Goal: Find specific page/section: Find specific page/section

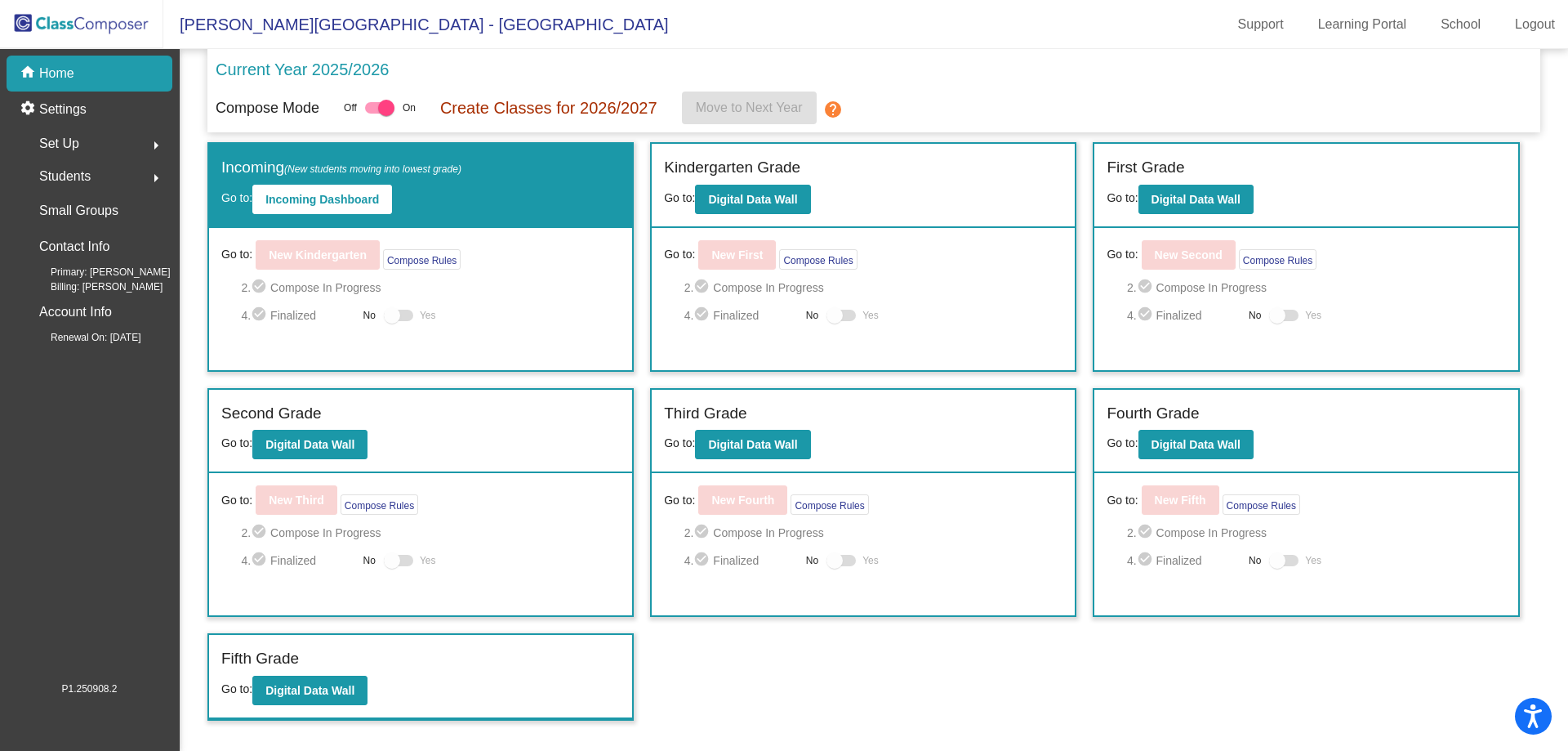
click at [352, 422] on div "Second Grade" at bounding box center [420, 416] width 399 height 28
click at [343, 438] on b "Digital Data Wall" at bounding box center [310, 444] width 89 height 13
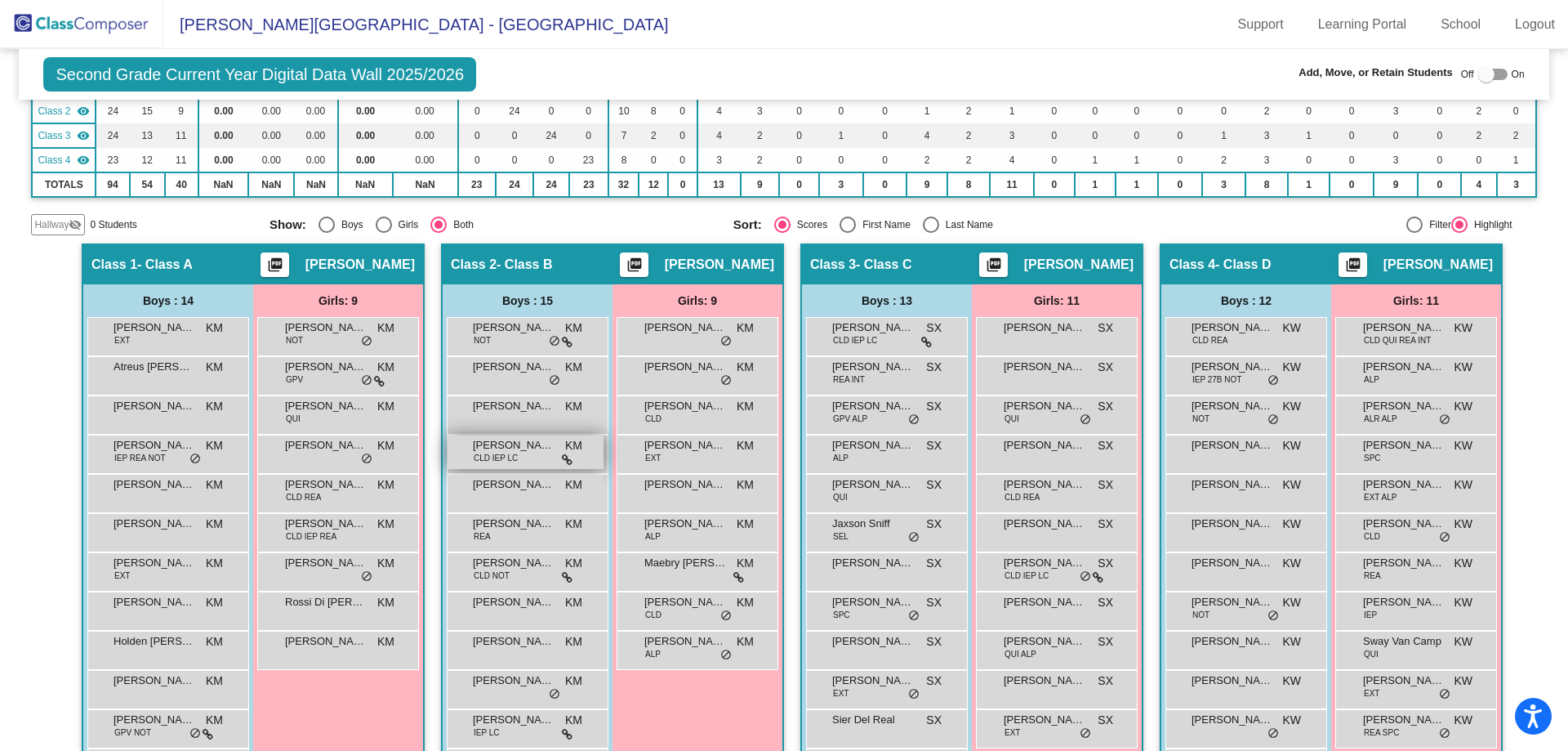
scroll to position [245, 0]
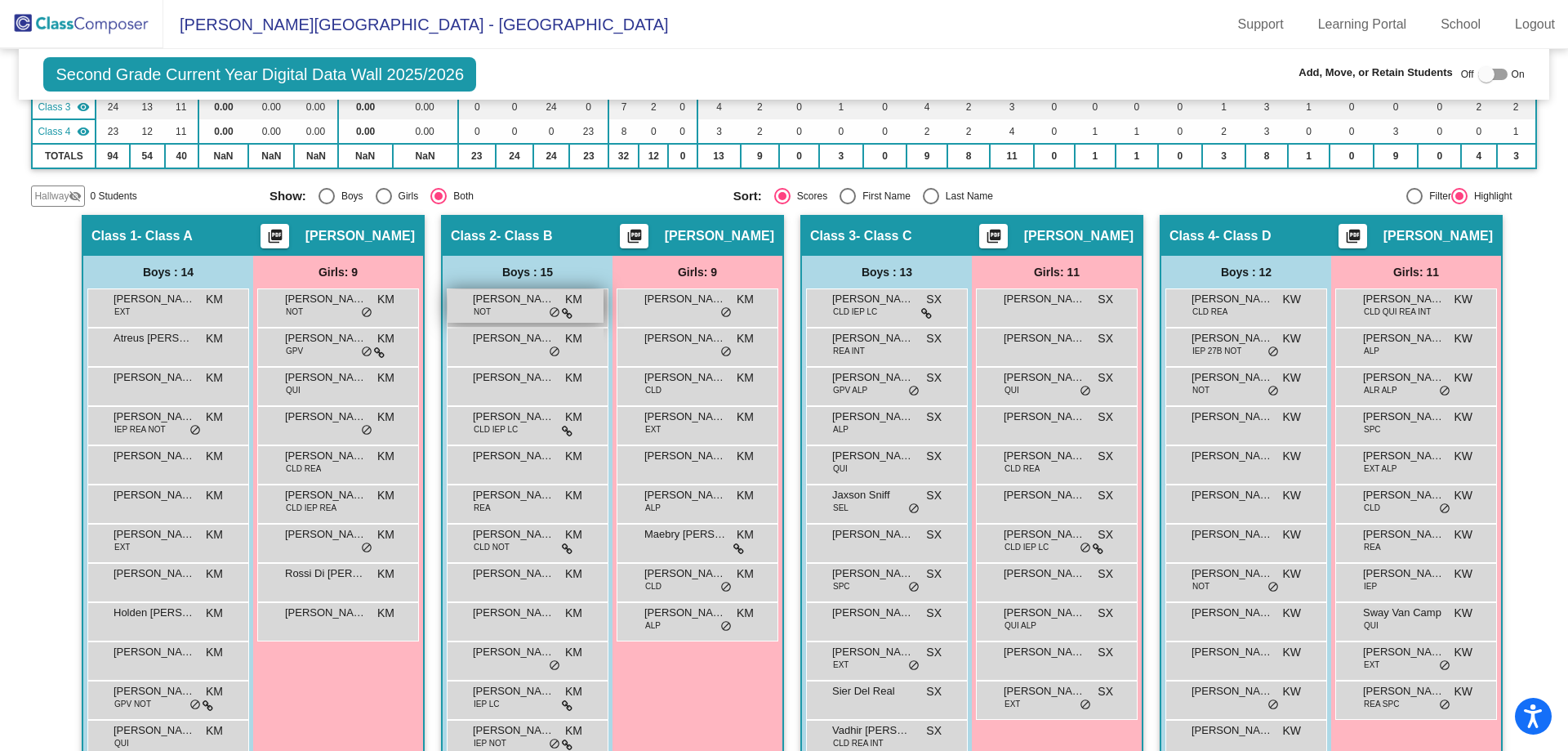
click at [565, 310] on icon at bounding box center [567, 313] width 10 height 11
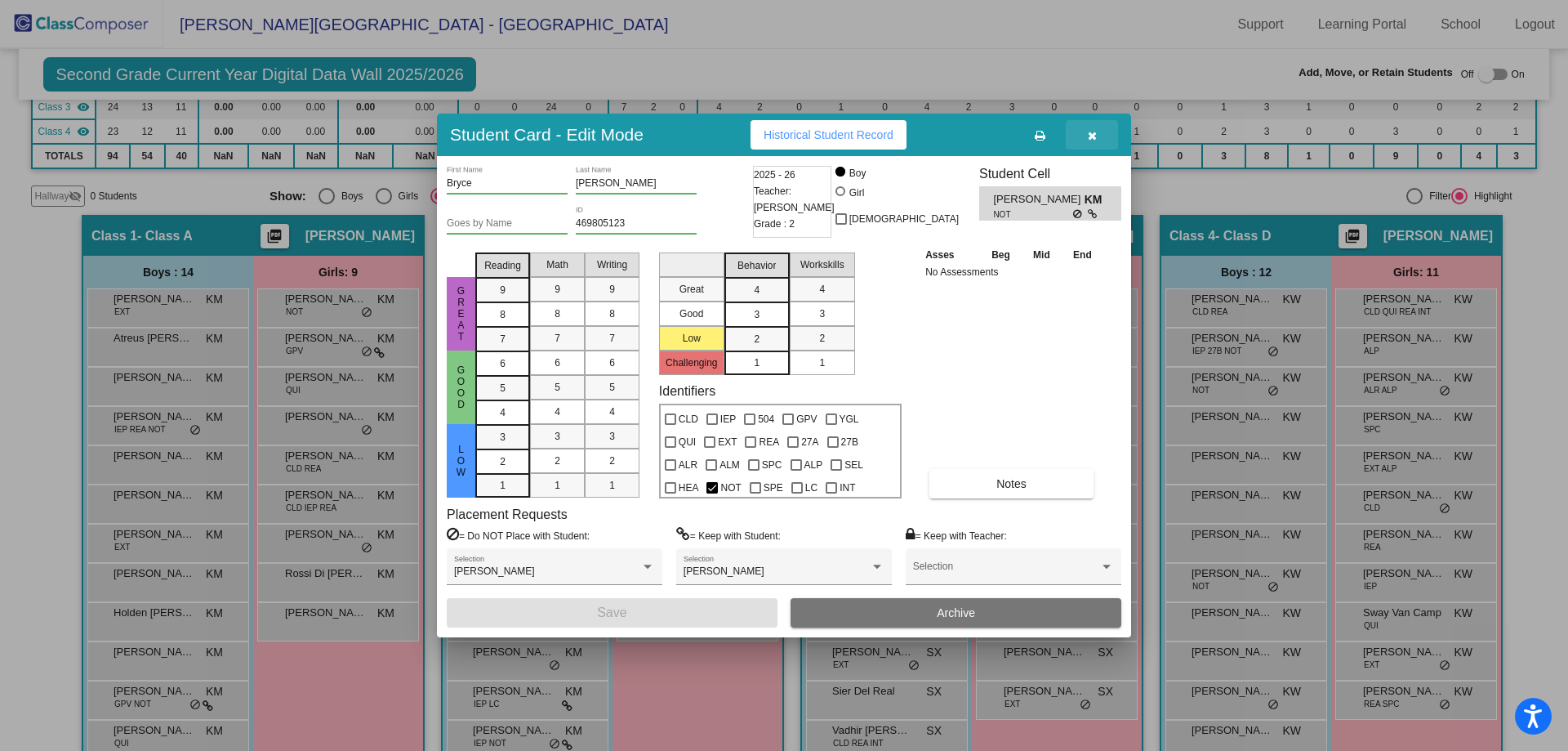
click at [1099, 137] on button "button" at bounding box center [1092, 134] width 52 height 29
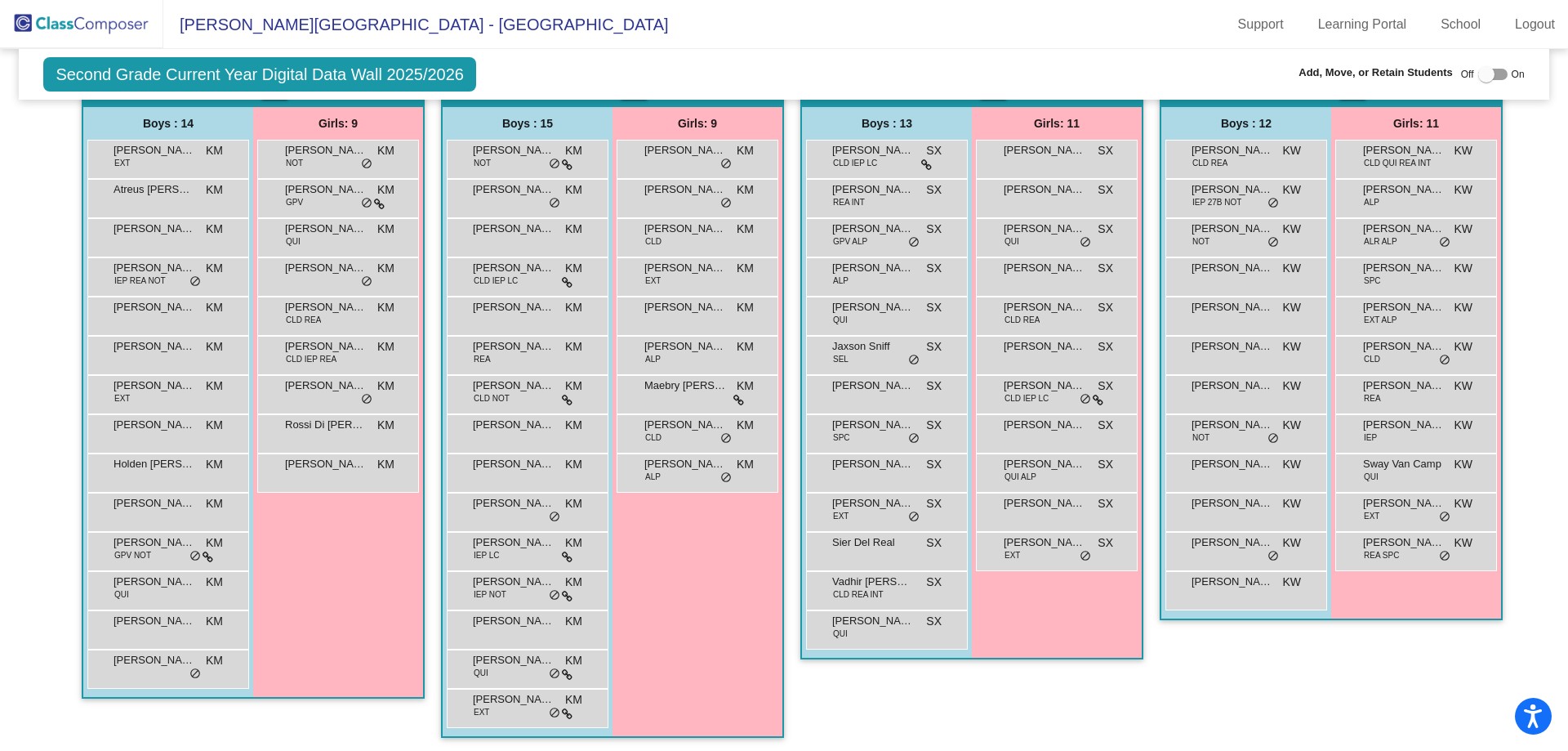
scroll to position [397, 0]
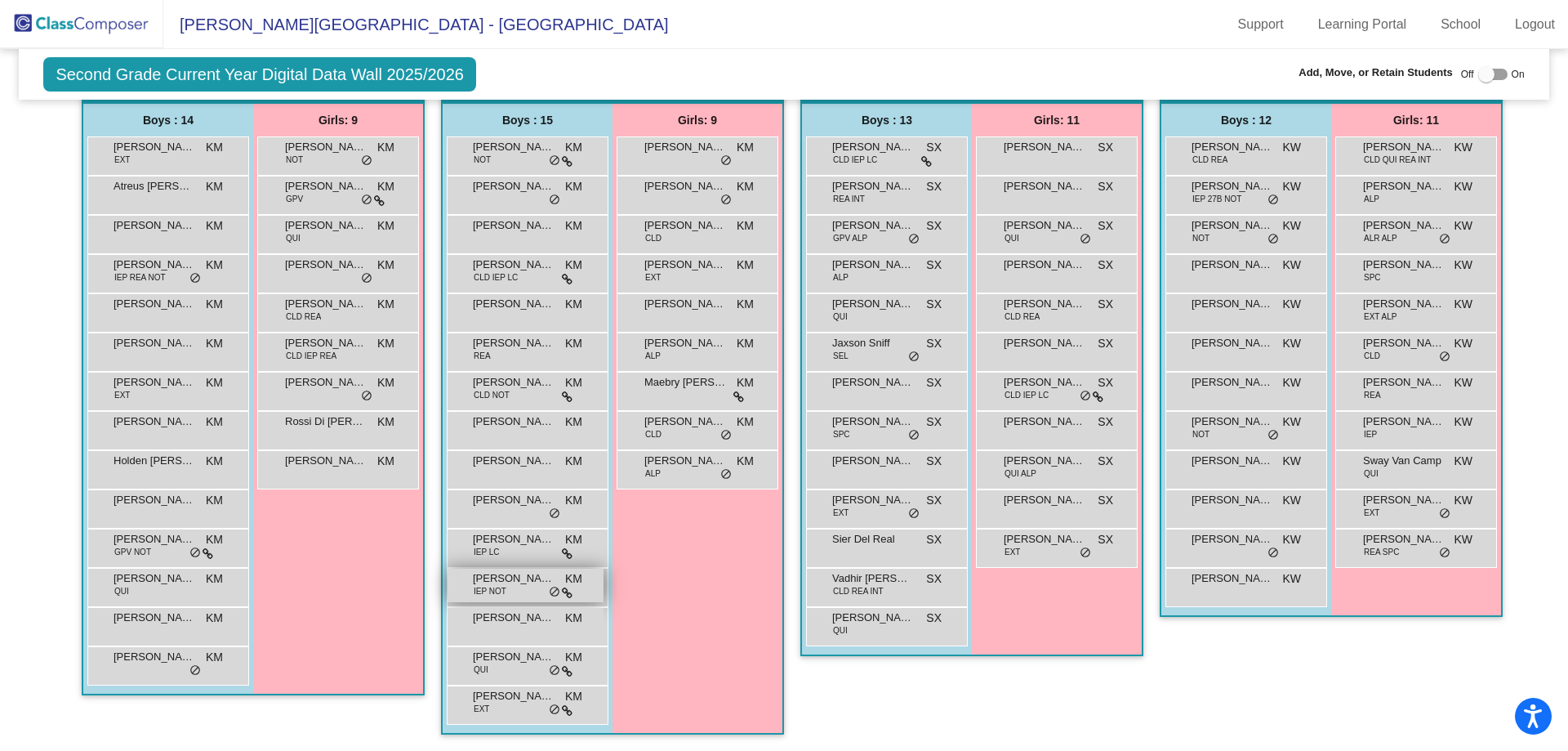
click at [573, 592] on div "[PERSON_NAME] IEP NOT KM lock do_not_disturb_alt" at bounding box center [526, 585] width 156 height 33
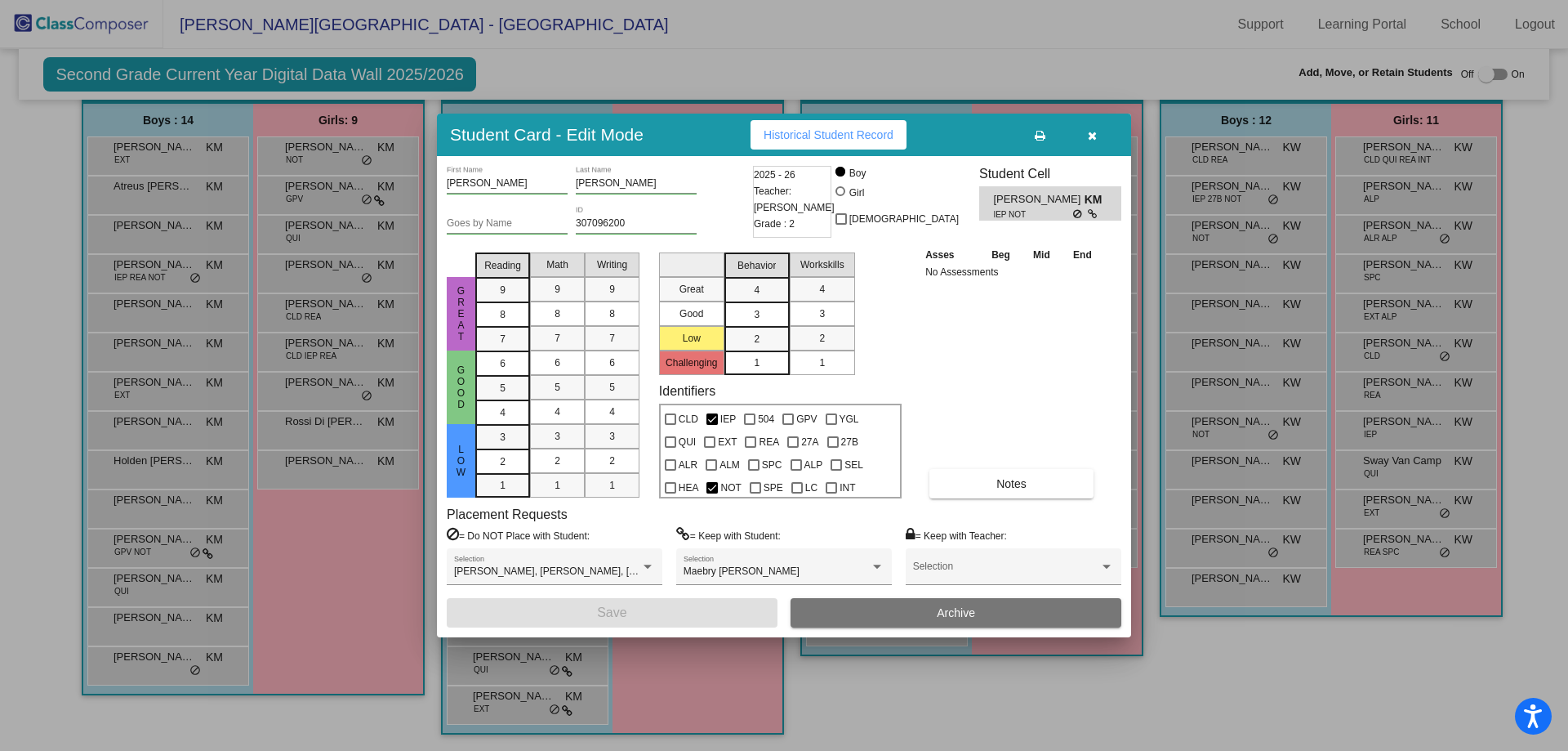
click at [1097, 141] on button "button" at bounding box center [1092, 134] width 52 height 29
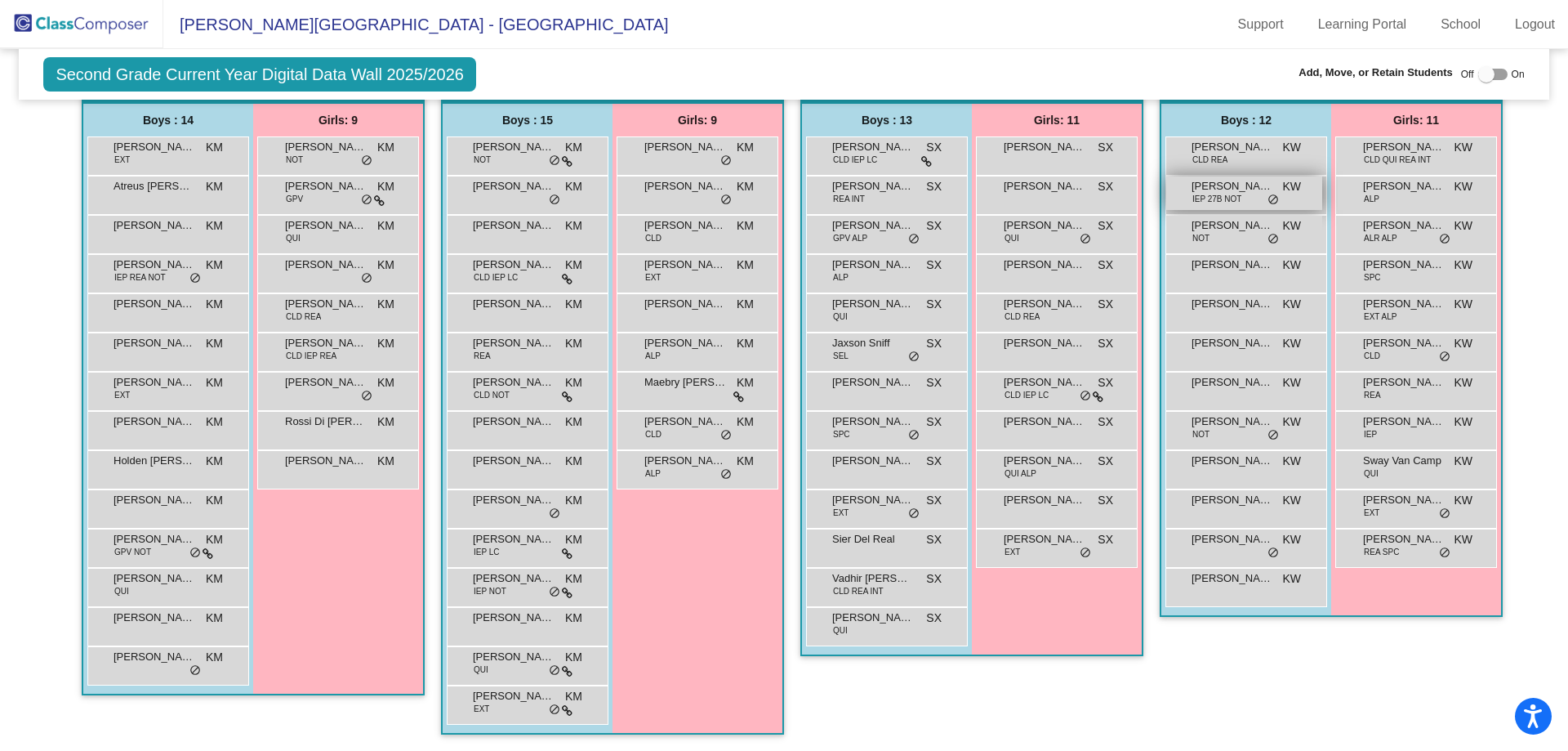
click at [1260, 197] on div "[PERSON_NAME] IEP 27B NOT KW lock do_not_disturb_alt" at bounding box center [1244, 193] width 156 height 33
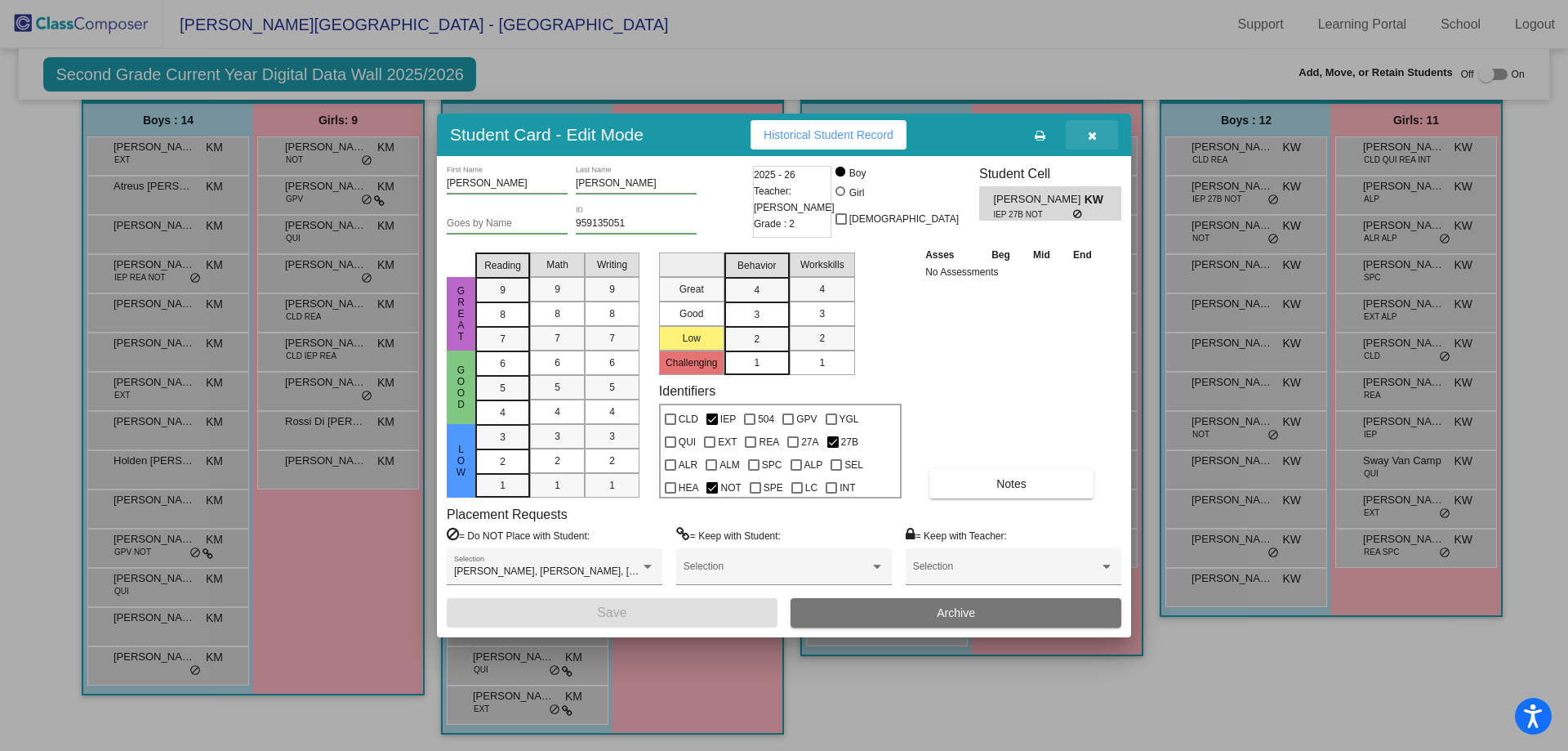
click at [1100, 136] on button "button" at bounding box center [1092, 134] width 52 height 29
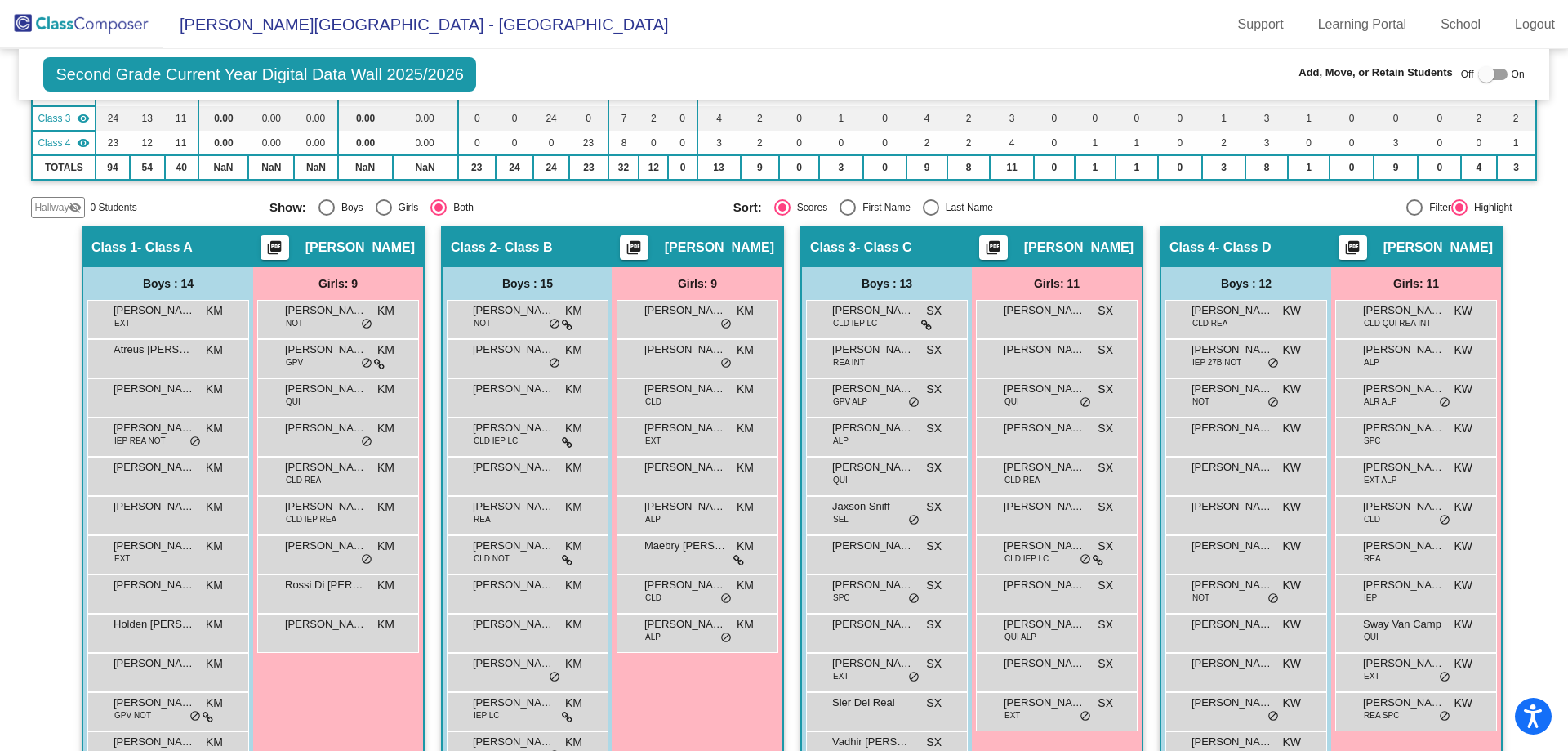
scroll to position [0, 0]
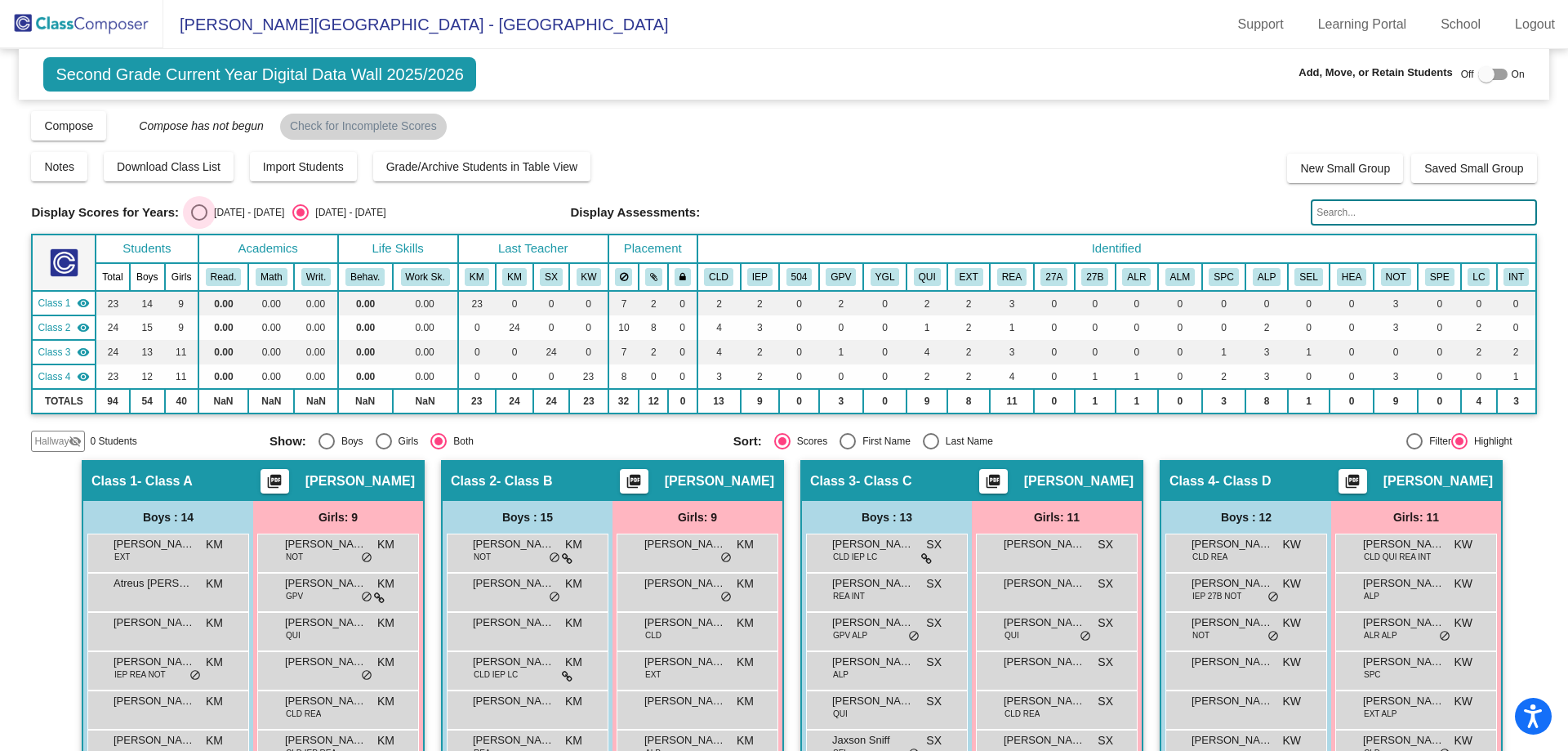
click at [203, 216] on div "Select an option" at bounding box center [198, 212] width 16 height 16
click at [199, 220] on input "[DATE] - [DATE]" at bounding box center [198, 220] width 1 height 1
radio input "true"
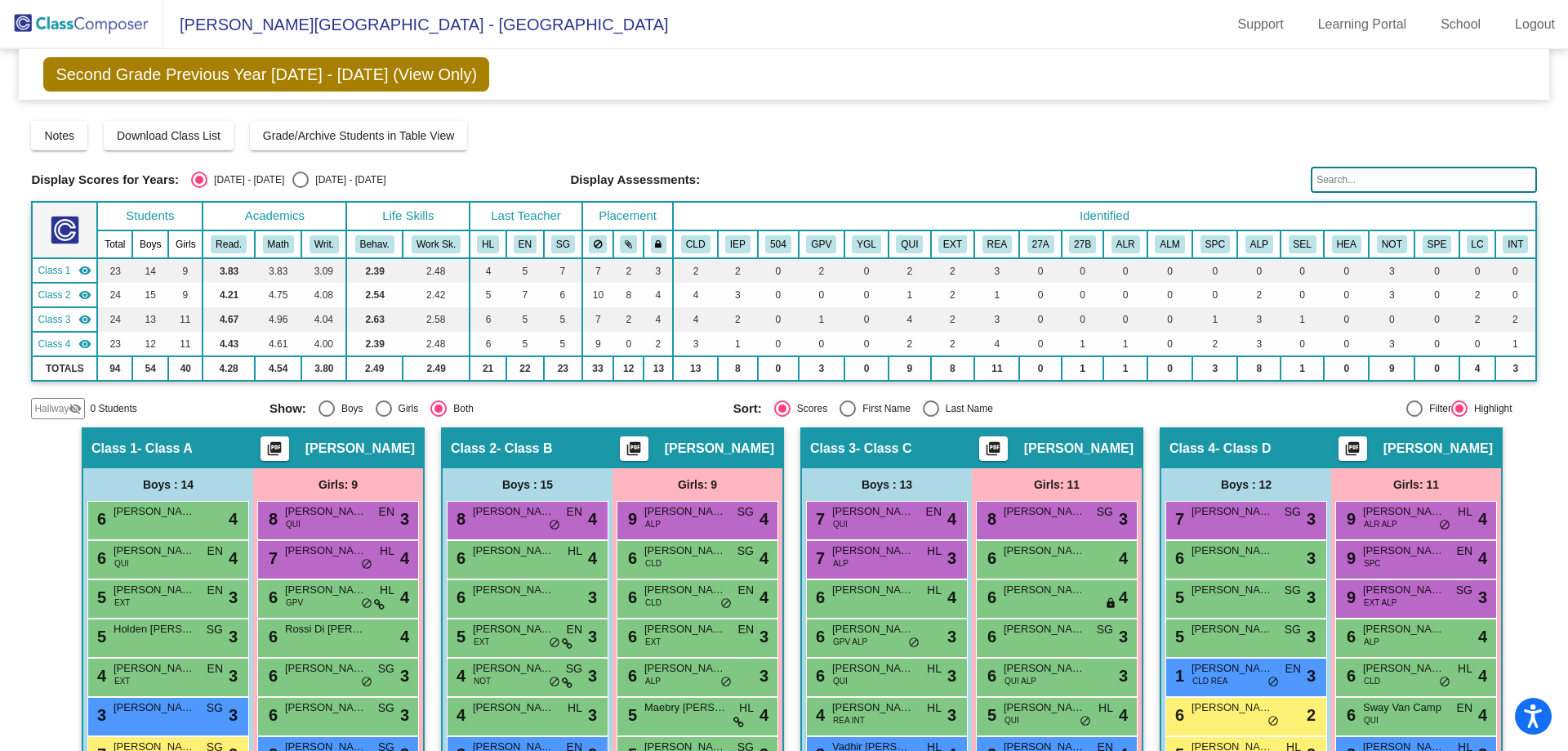
click at [100, 29] on img at bounding box center [82, 24] width 163 height 48
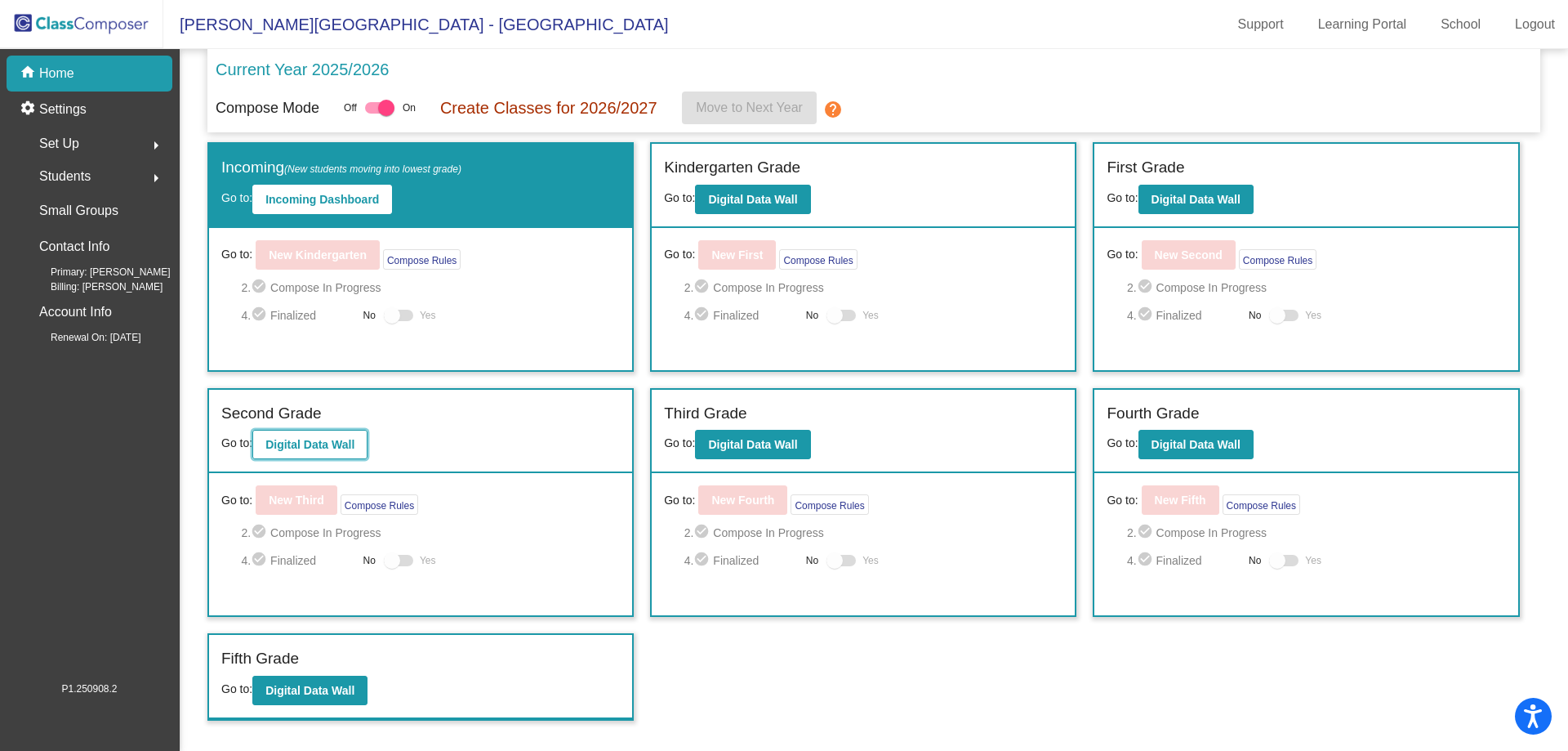
click at [315, 430] on button "Digital Data Wall" at bounding box center [309, 444] width 115 height 29
